Goal: Task Accomplishment & Management: Manage account settings

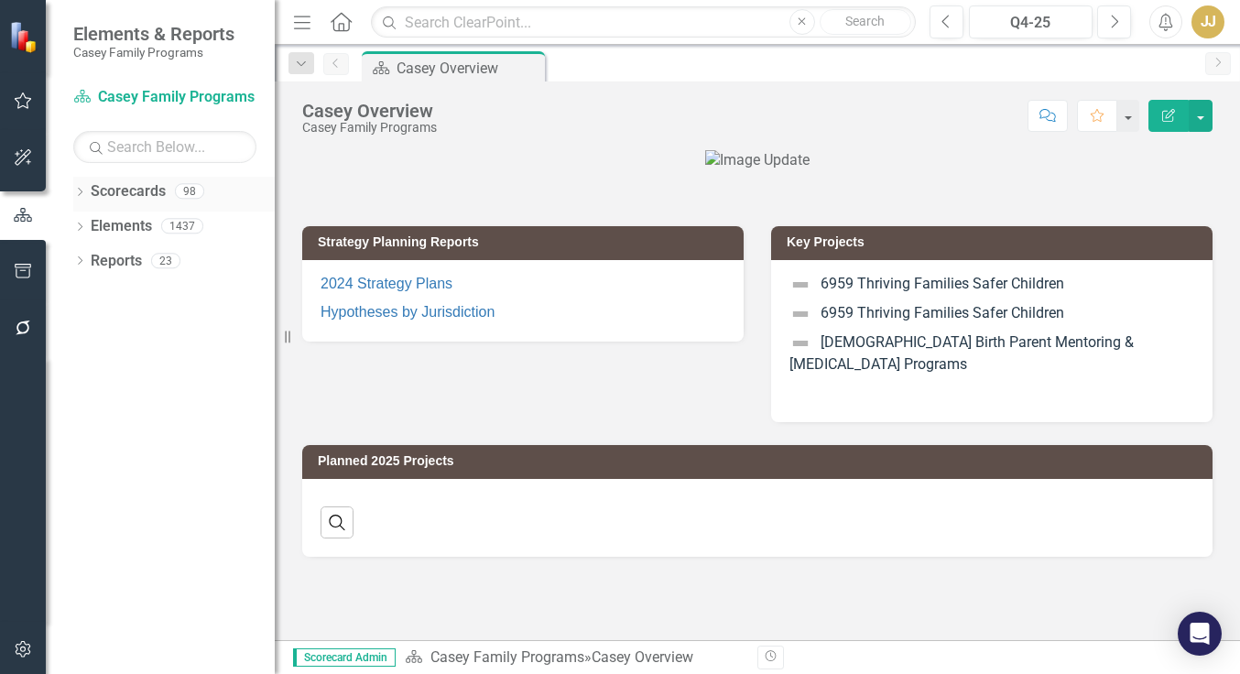
click at [80, 190] on icon "Dropdown" at bounding box center [79, 194] width 13 height 10
click at [92, 223] on icon "Dropdown" at bounding box center [89, 225] width 14 height 11
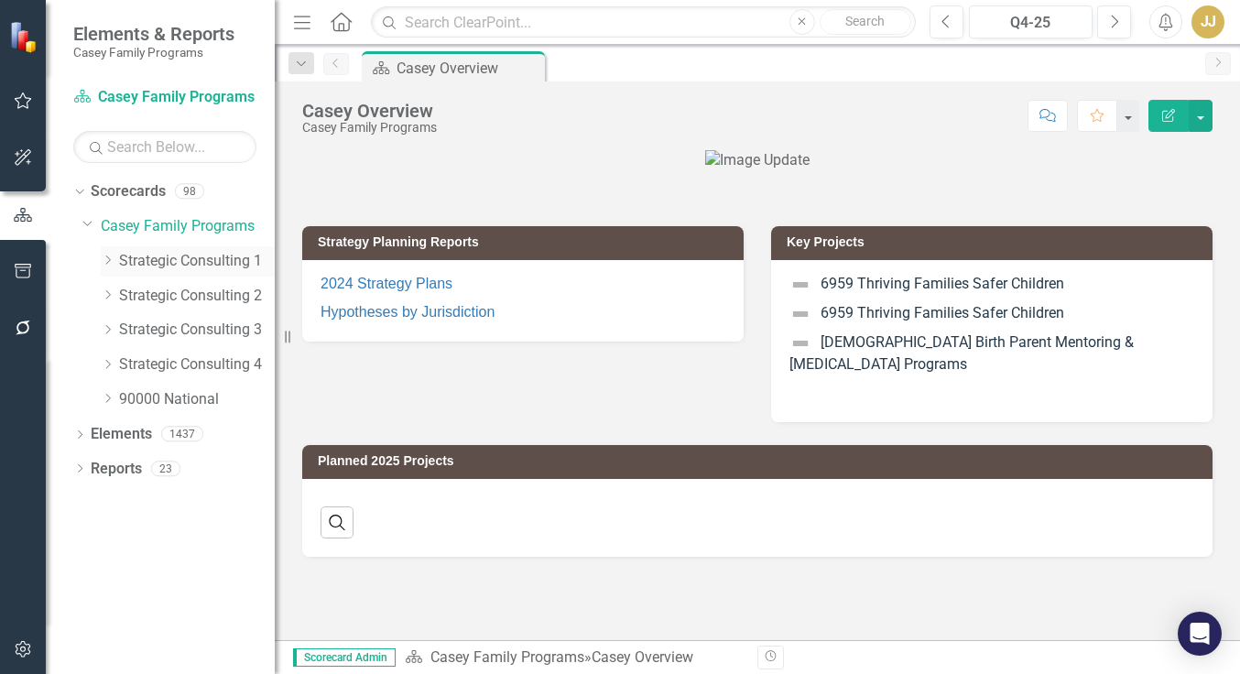
click at [103, 257] on icon "Dropdown" at bounding box center [108, 260] width 14 height 11
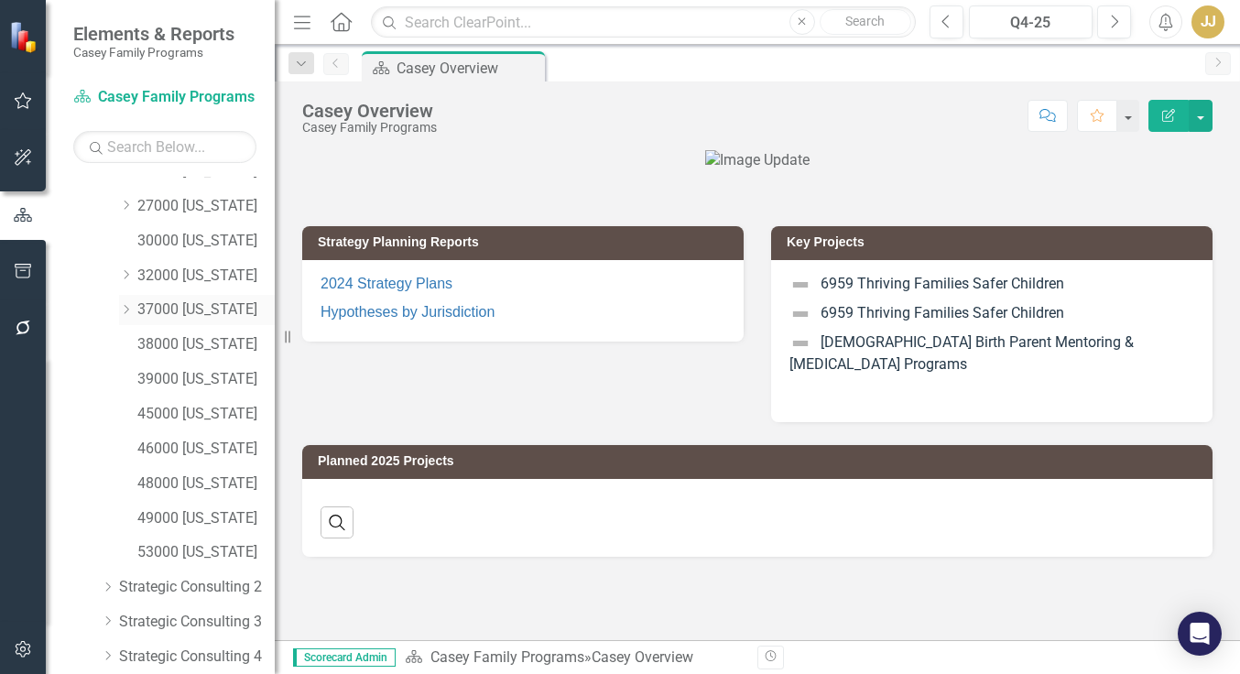
scroll to position [234, 0]
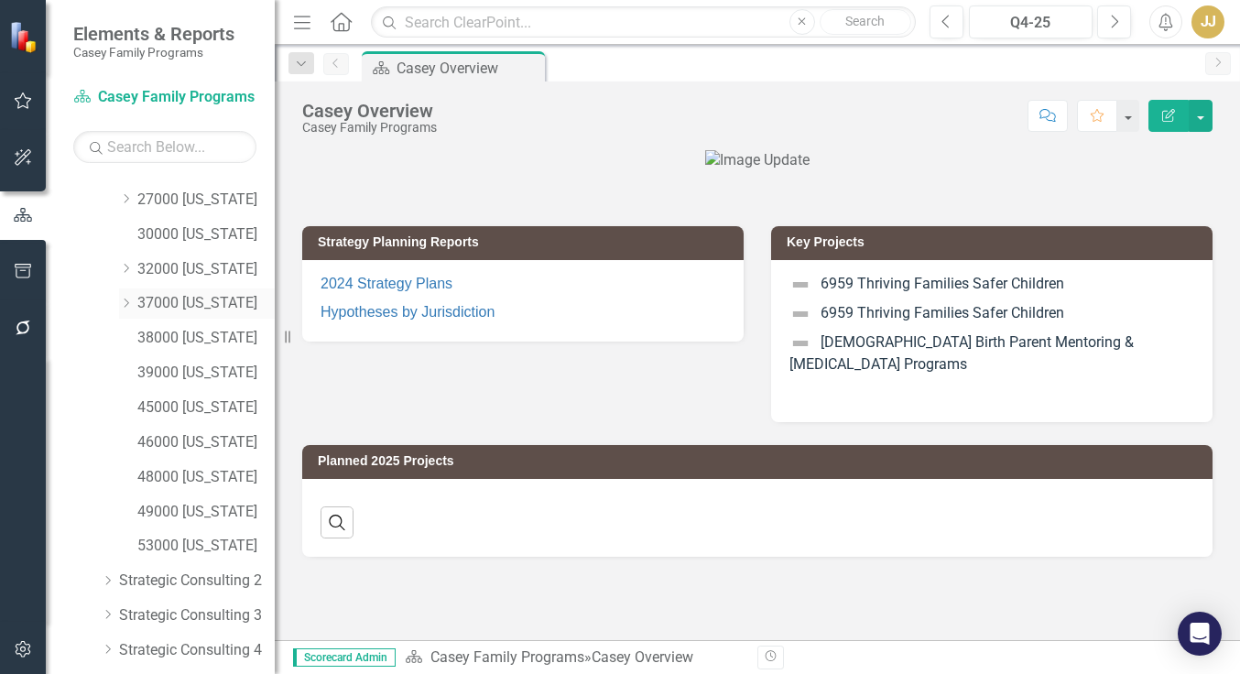
click at [122, 305] on icon "Dropdown" at bounding box center [126, 303] width 14 height 11
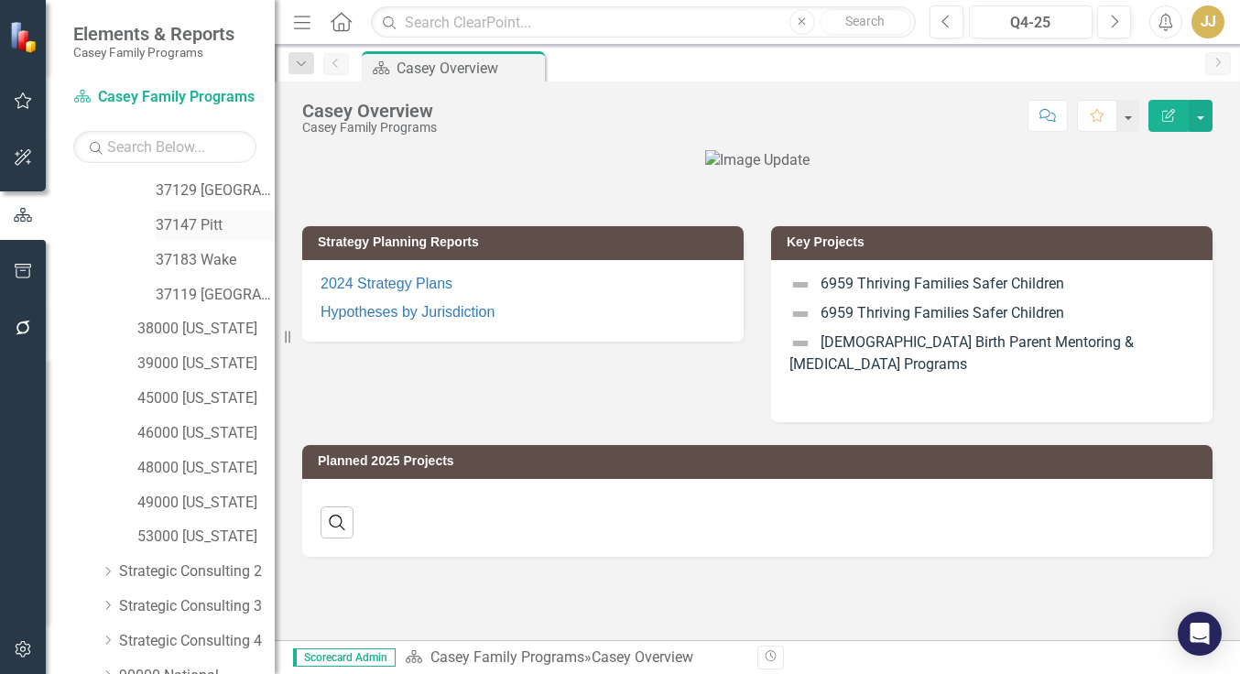
scroll to position [478, 0]
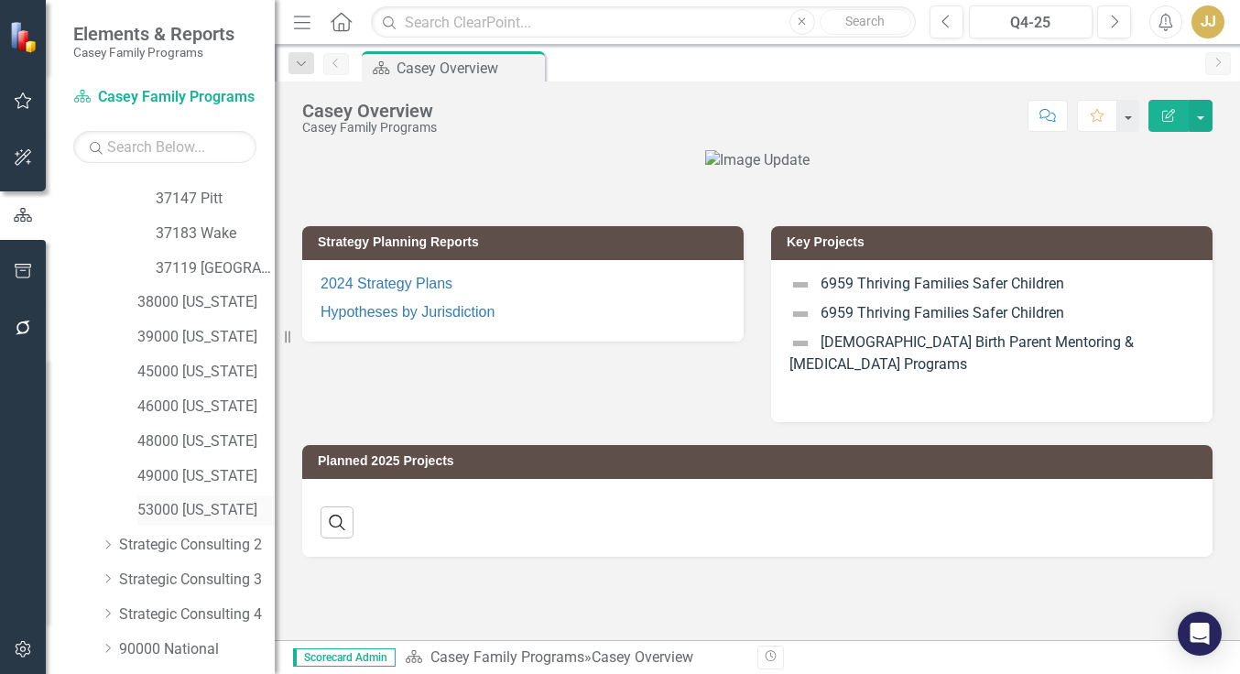
click at [188, 510] on link "53000 [US_STATE]" at bounding box center [205, 510] width 137 height 21
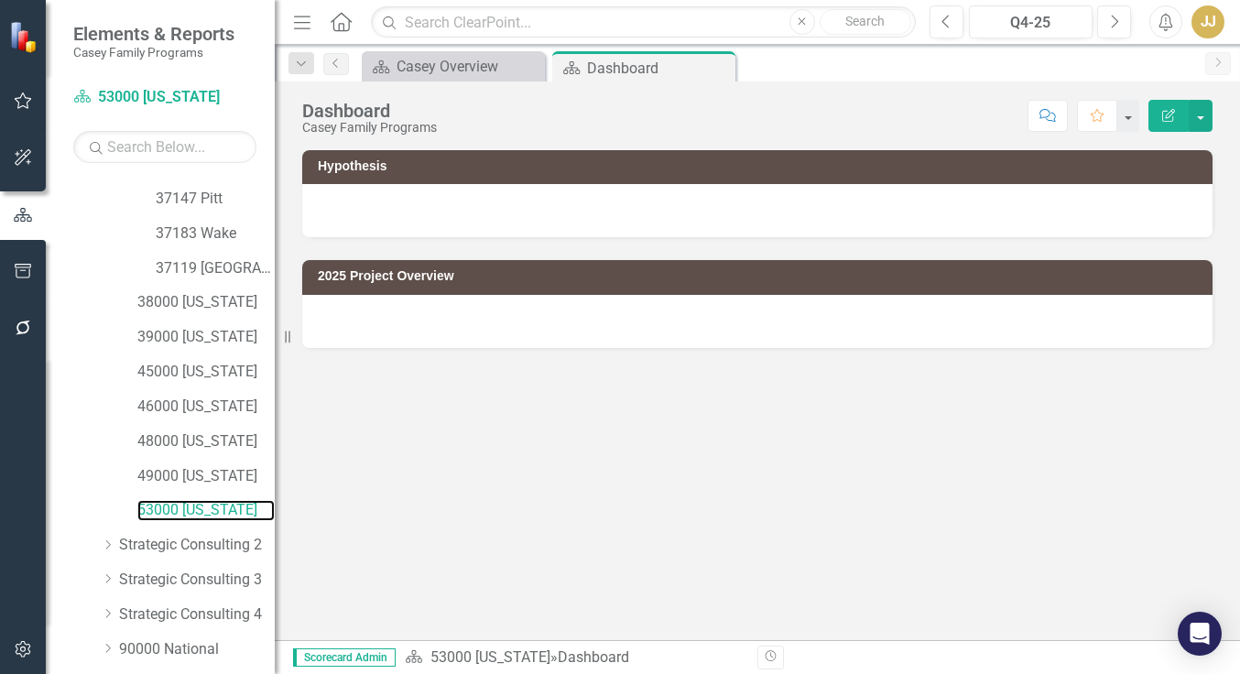
scroll to position [542, 0]
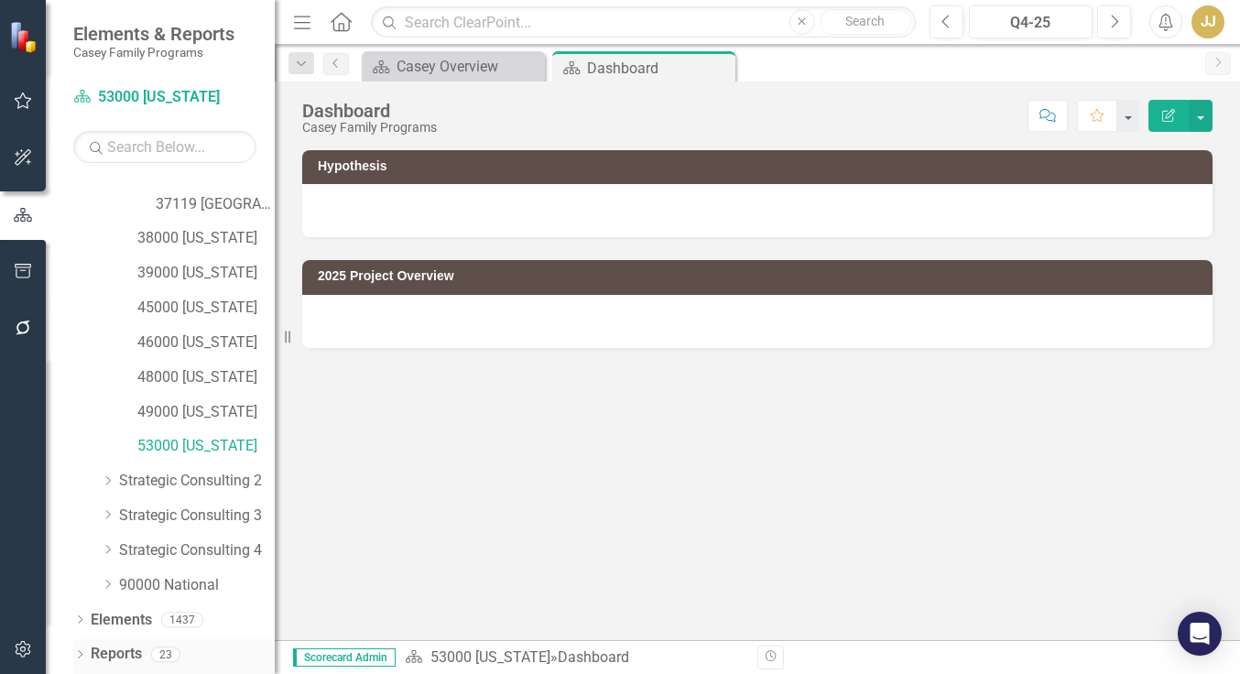
click at [79, 652] on icon at bounding box center [80, 654] width 5 height 8
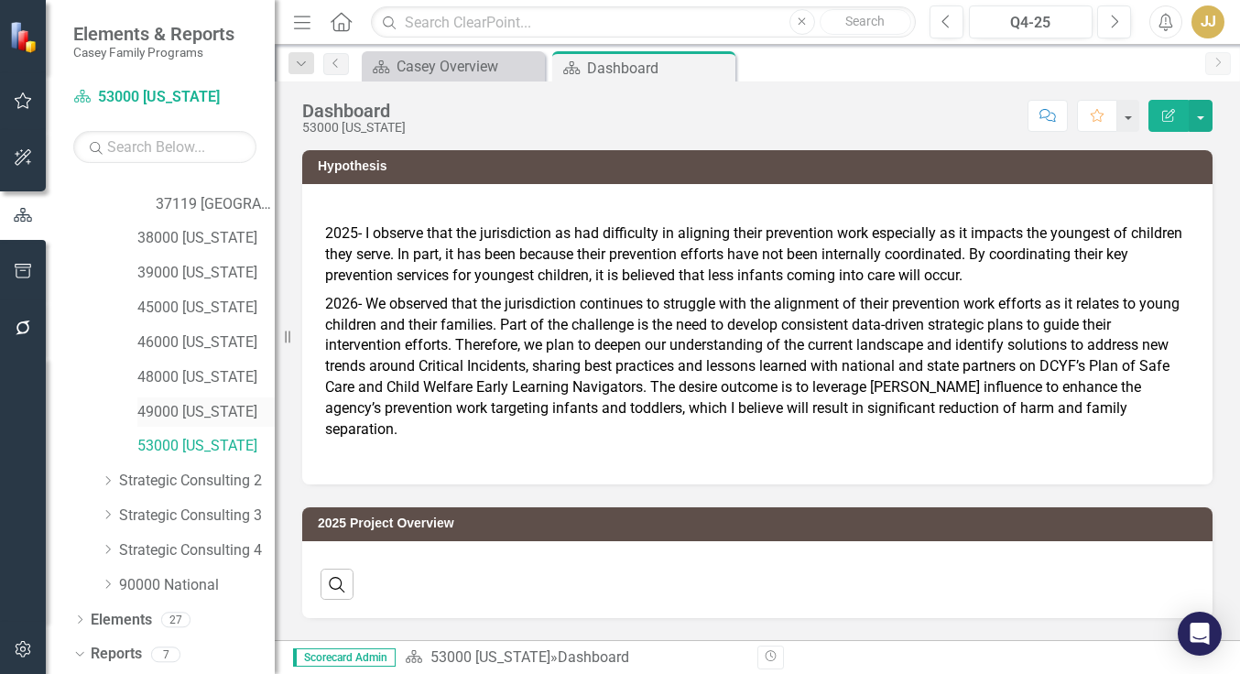
scroll to position [771, 0]
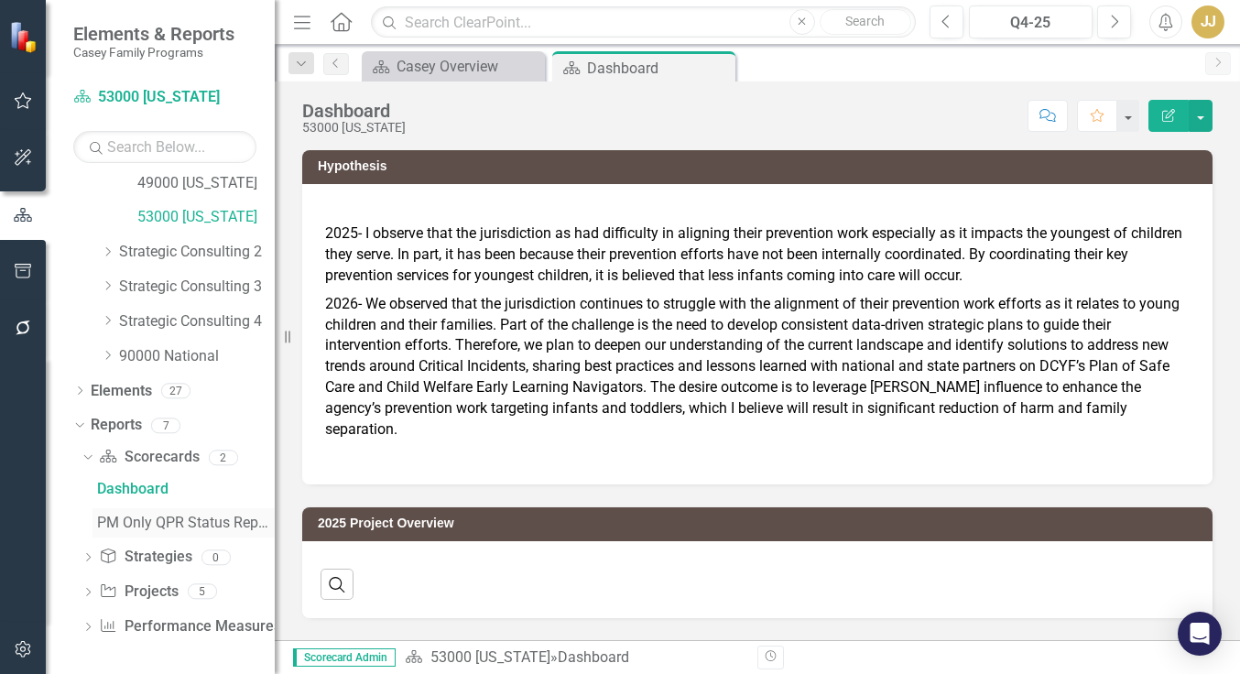
click at [148, 518] on div "PM Only QPR Status Report" at bounding box center [186, 523] width 178 height 16
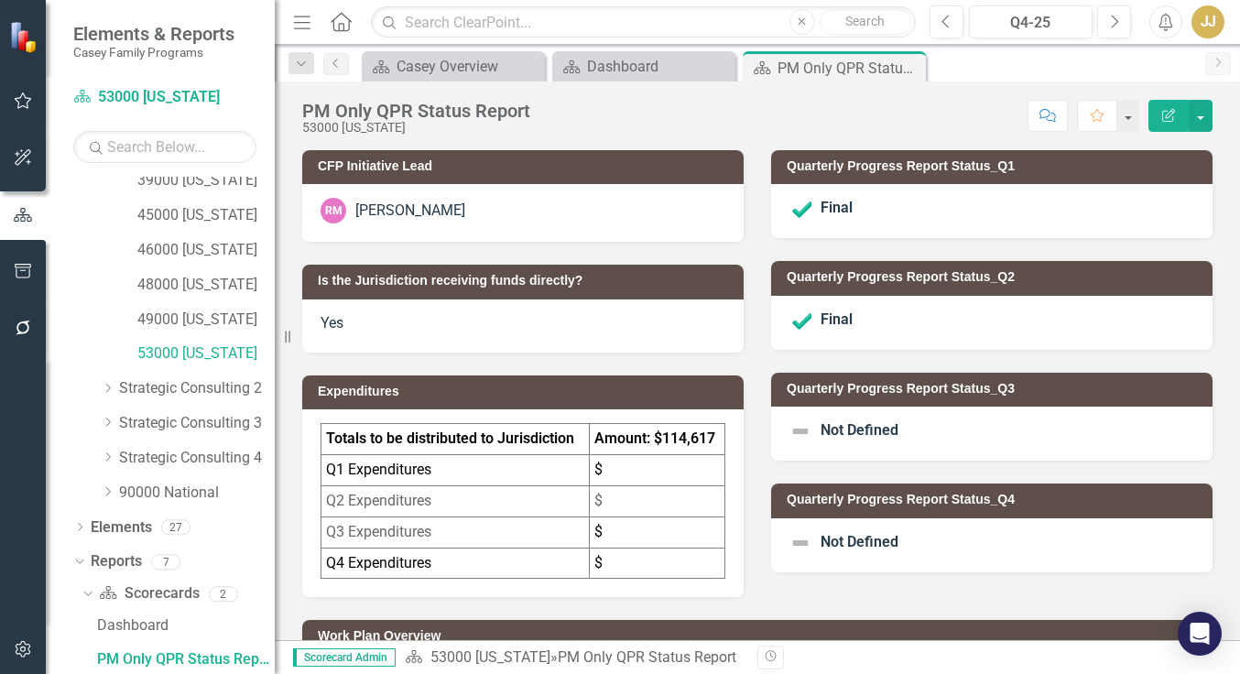
click at [874, 429] on span "Not Defined" at bounding box center [859, 429] width 78 height 17
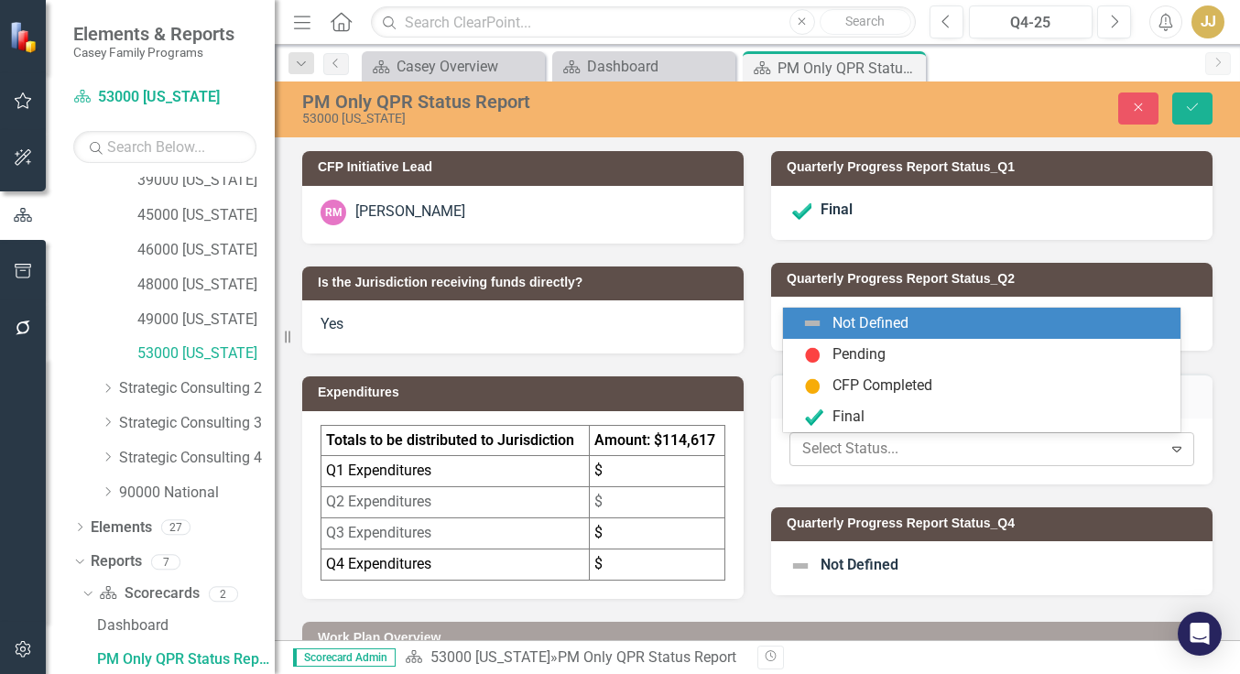
click at [860, 439] on div at bounding box center [976, 449] width 349 height 25
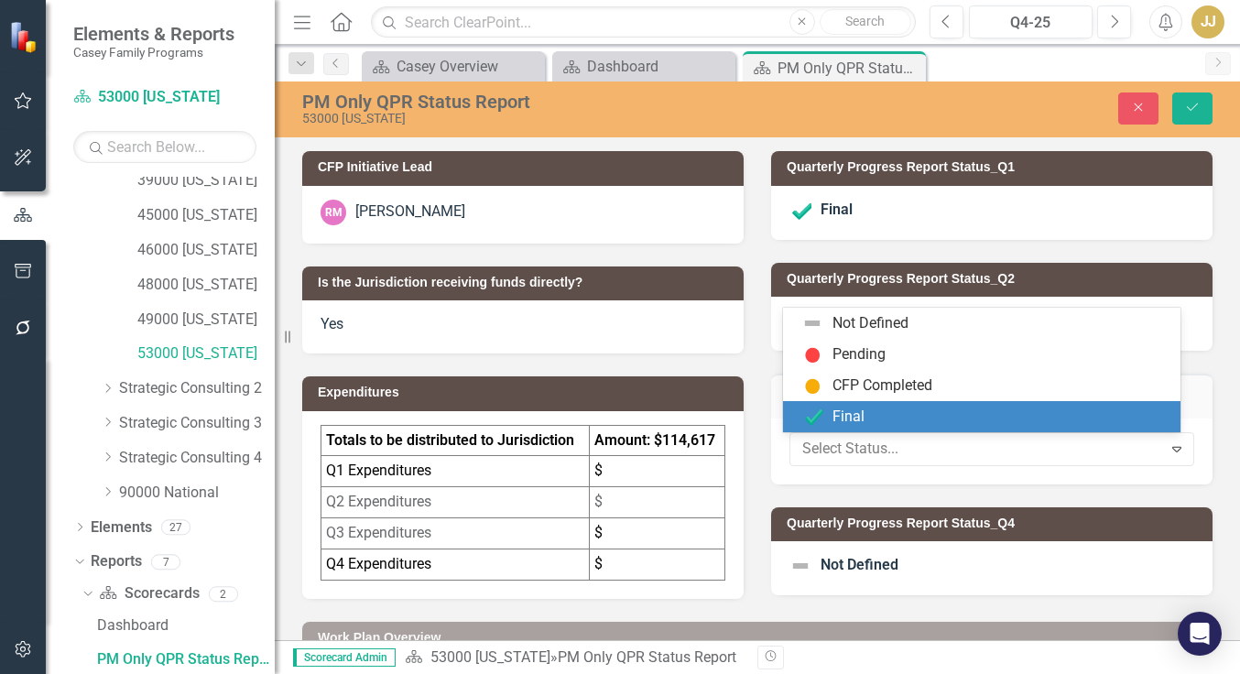
click at [853, 422] on div "Final" at bounding box center [848, 417] width 32 height 21
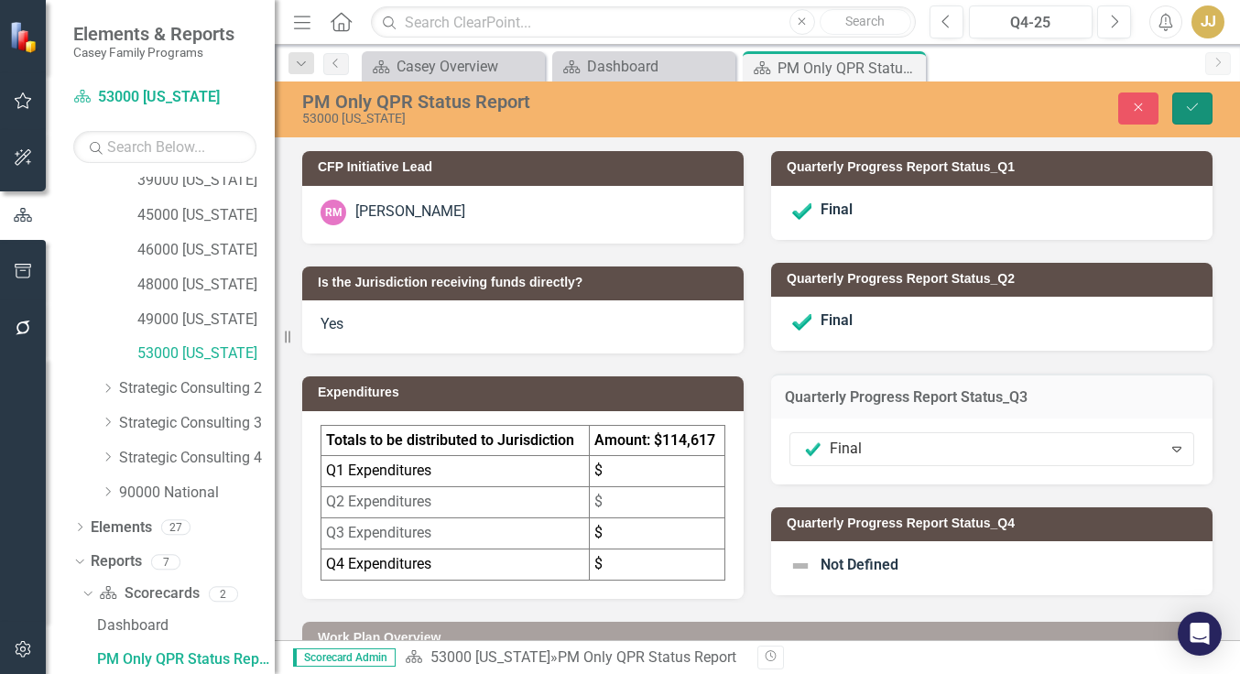
click at [1199, 106] on icon "Save" at bounding box center [1192, 107] width 16 height 13
